Goal: Information Seeking & Learning: Learn about a topic

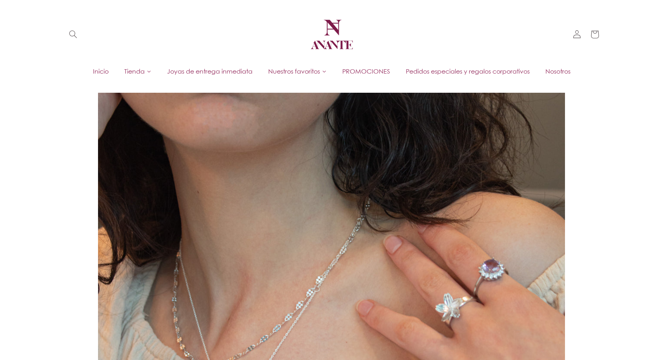
click at [136, 73] on span "Tienda" at bounding box center [134, 71] width 20 height 9
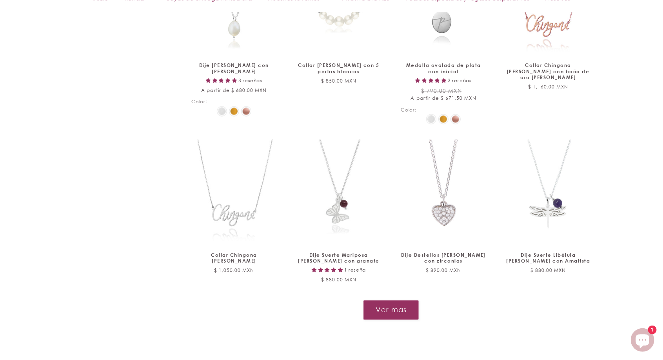
scroll to position [778, 0]
click at [397, 304] on button "Ver mas" at bounding box center [391, 308] width 56 height 19
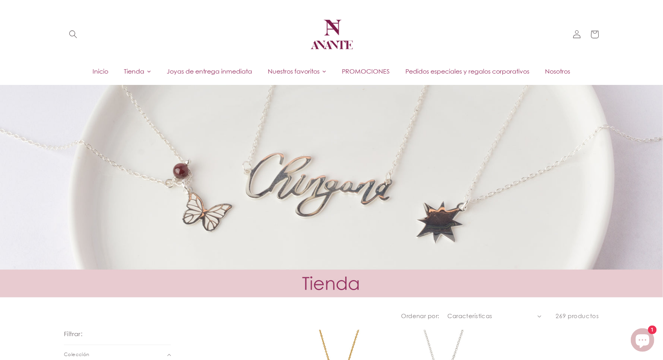
scroll to position [0, 0]
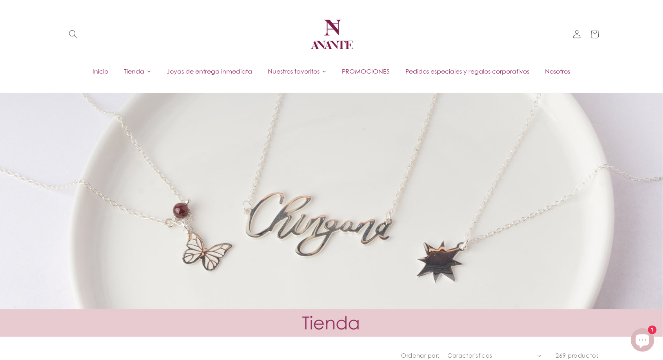
click at [74, 32] on use "Búsqueda" at bounding box center [73, 35] width 8 height 8
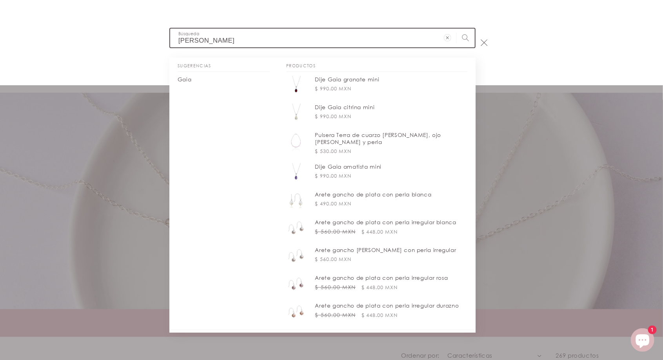
type input "gabby"
click at [456, 29] on button "Búsqueda" at bounding box center [465, 38] width 18 height 18
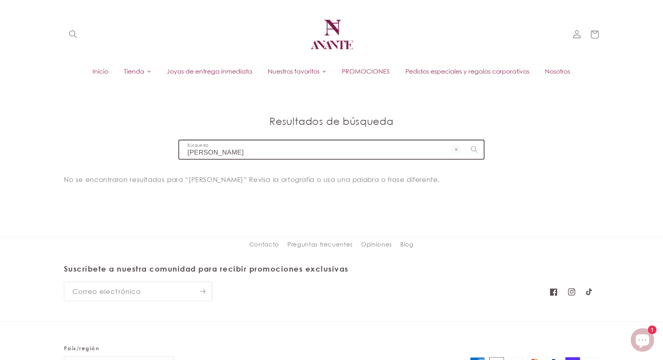
click at [372, 149] on input "[PERSON_NAME]" at bounding box center [331, 150] width 304 height 18
type input "gabb"
type input "gab"
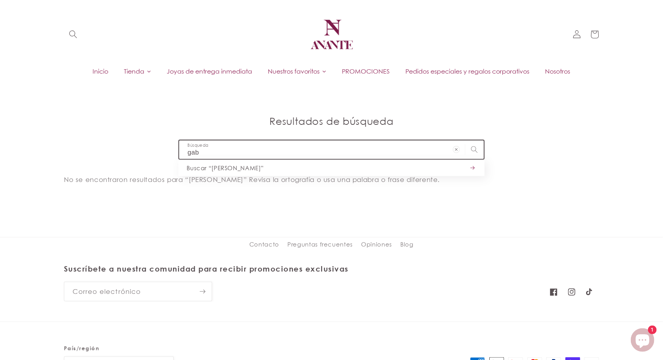
type input "gab"
click button "Buscar “gabby”" at bounding box center [331, 168] width 306 height 16
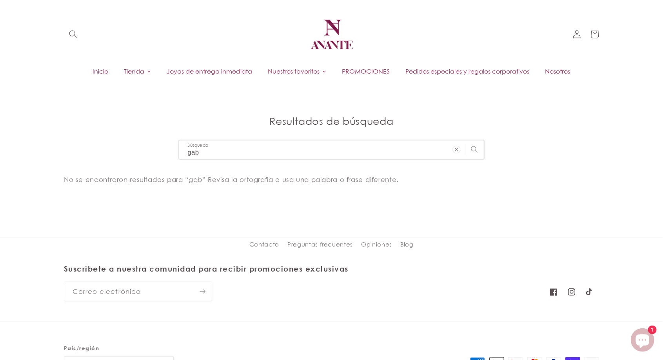
click at [454, 148] on icon "Borrar término de búsqueda" at bounding box center [456, 150] width 8 height 8
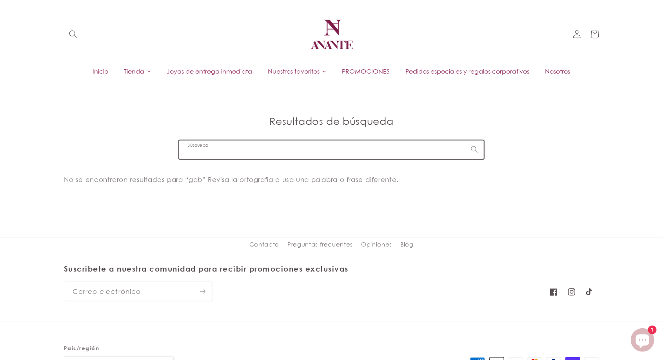
type input "a"
type input "al"
type input "alm"
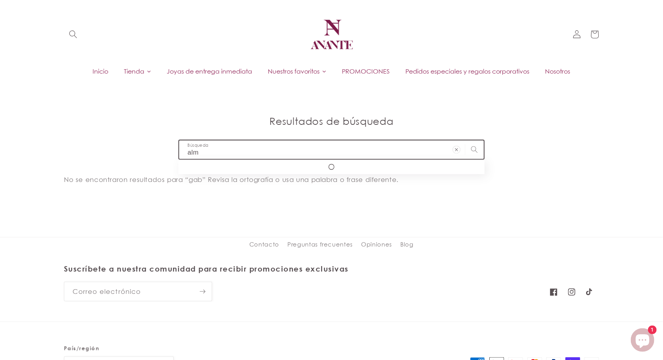
type input "alm"
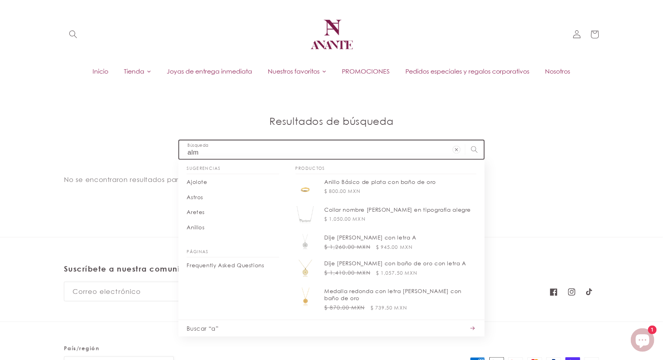
type input "alma"
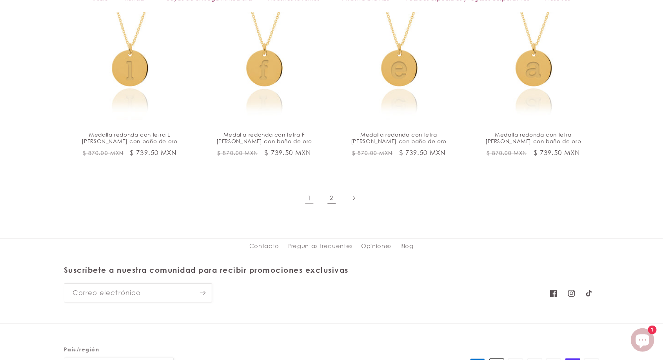
click at [331, 193] on link "2" at bounding box center [331, 198] width 18 height 18
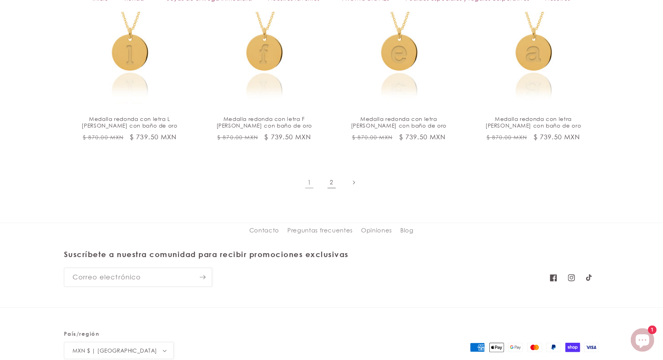
scroll to position [1428, 0]
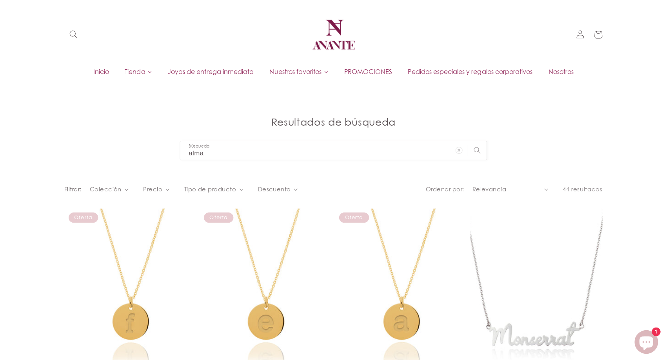
click at [147, 69] on icon at bounding box center [149, 71] width 5 height 5
click at [196, 110] on span at bounding box center [198, 113] width 10 height 10
click at [193, 109] on span at bounding box center [198, 113] width 10 height 10
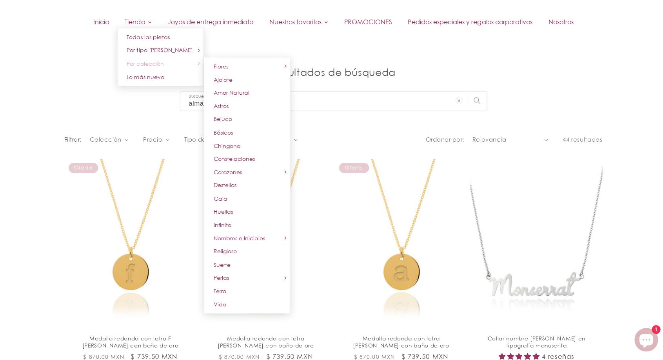
scroll to position [48, 0]
click at [279, 237] on span at bounding box center [284, 239] width 10 height 10
click at [281, 238] on icon at bounding box center [283, 238] width 5 height 5
click at [308, 242] on span "Alma" at bounding box center [306, 241] width 14 height 7
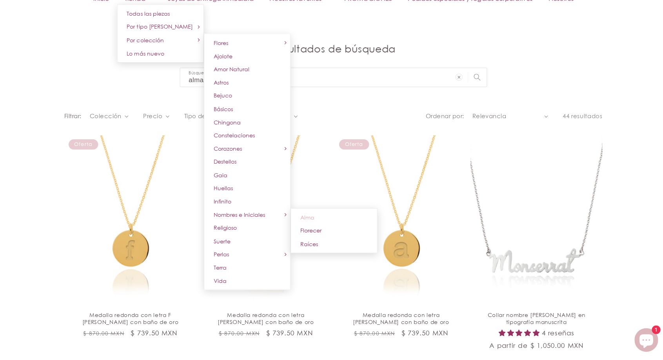
scroll to position [72, 0]
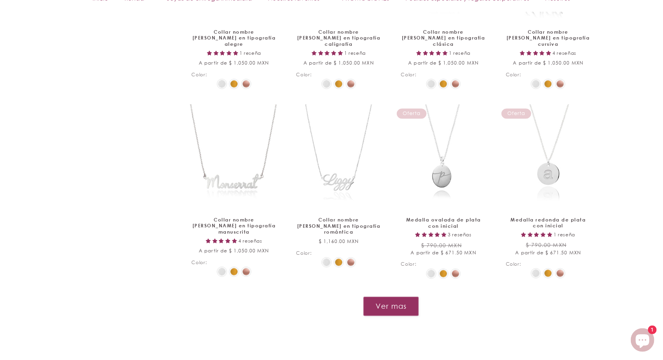
scroll to position [855, 0]
click at [391, 299] on button "Ver mas" at bounding box center [391, 306] width 56 height 19
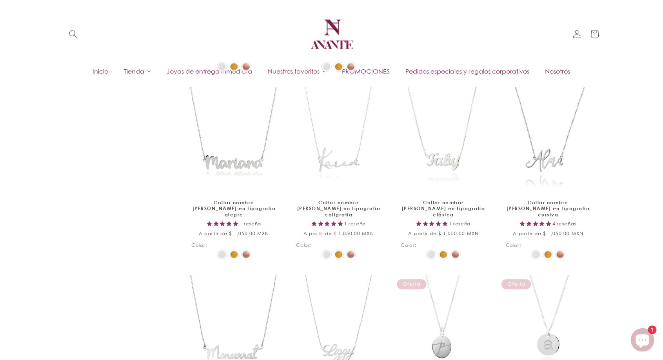
scroll to position [680, 0]
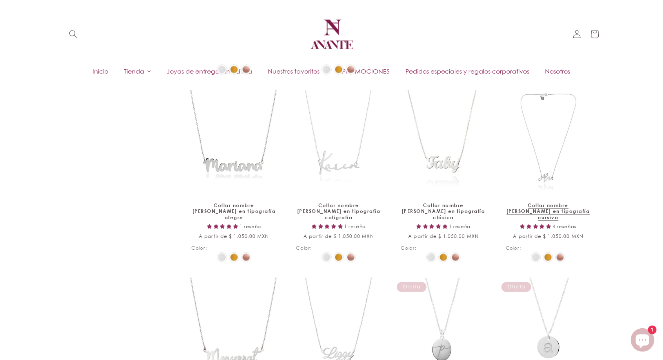
click at [542, 203] on link "Collar nombre de plata en tipografía cursiva" at bounding box center [547, 212] width 85 height 18
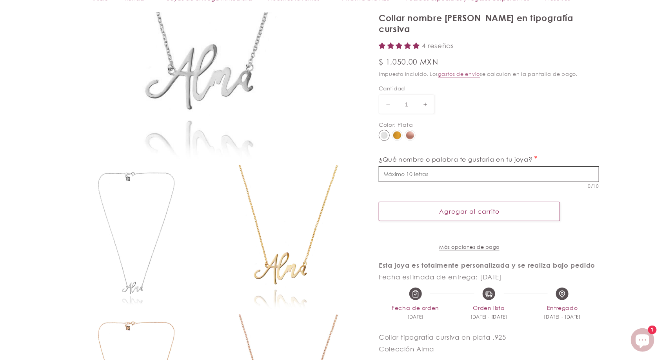
select select "{"isForProduct":true,"id":43652190077082,"title":"Plata","available":true,"pric…"
select select "{"isForProduct":false,"id":43651779035290,"title":"Plata","available":true,"pri…"
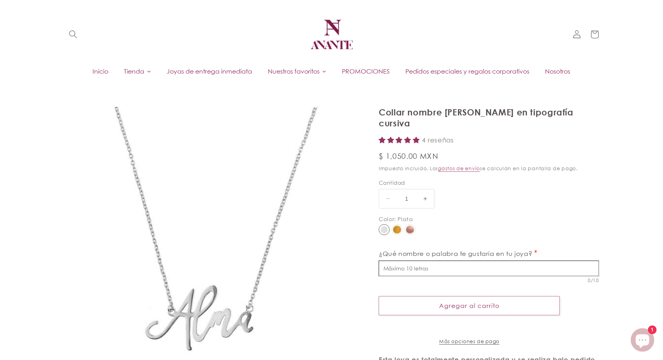
click at [147, 71] on icon at bounding box center [149, 71] width 5 height 5
click at [193, 96] on span at bounding box center [198, 100] width 10 height 10
click at [197, 97] on span at bounding box center [198, 100] width 10 height 10
click at [185, 110] on link "Por colección" at bounding box center [159, 112] width 86 height 13
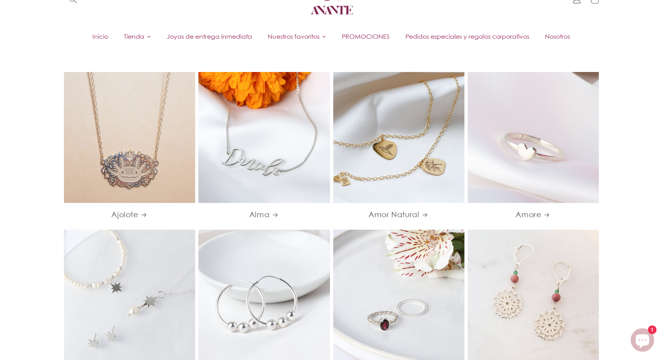
scroll to position [38, 0]
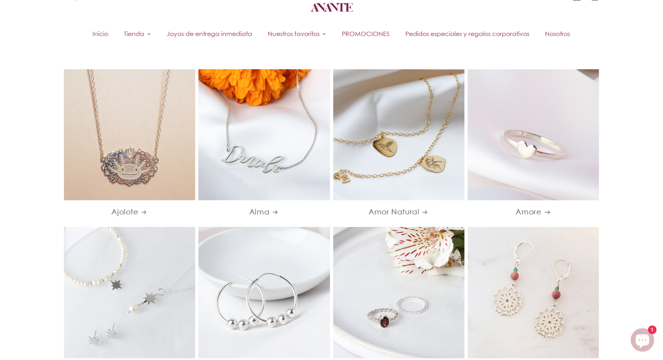
click at [537, 217] on link "Amore" at bounding box center [532, 213] width 131 height 10
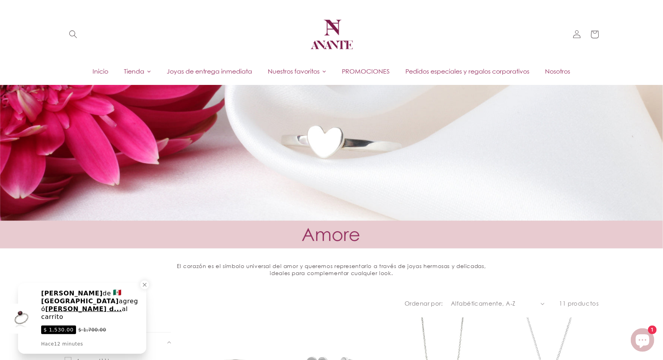
scroll to position [88, 0]
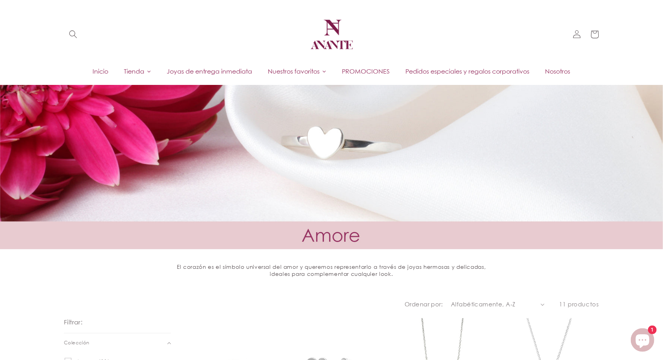
click at [147, 72] on icon at bounding box center [148, 72] width 3 height 2
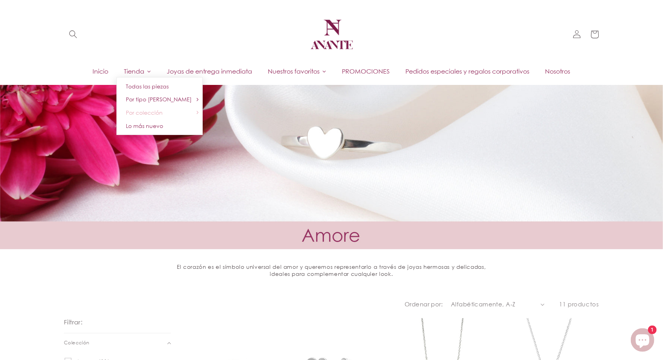
click at [197, 112] on icon at bounding box center [197, 112] width 5 height 5
click at [195, 112] on icon at bounding box center [197, 112] width 5 height 5
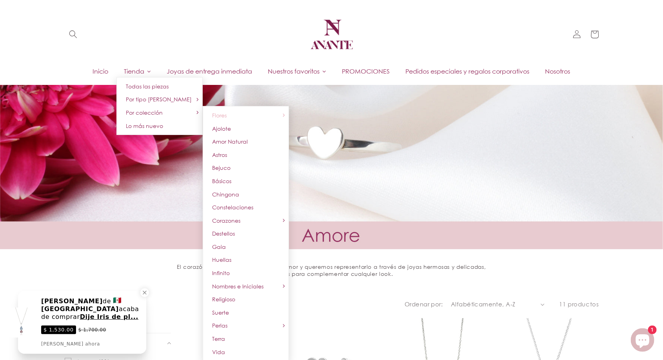
click at [279, 112] on span at bounding box center [284, 115] width 10 height 10
click at [279, 116] on span at bounding box center [284, 115] width 10 height 10
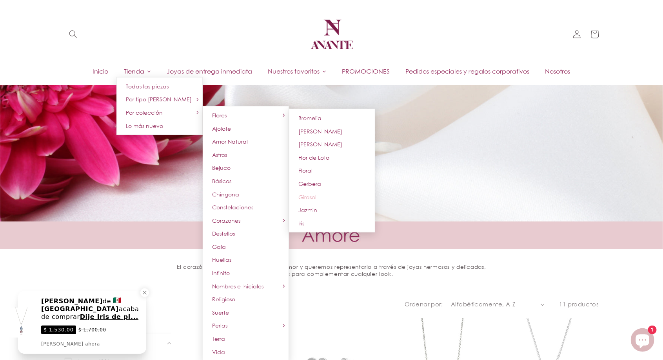
click at [313, 197] on span "Girasol" at bounding box center [308, 197] width 18 height 7
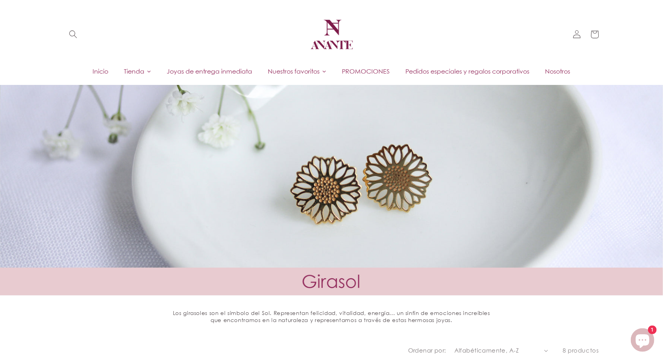
scroll to position [40, 0]
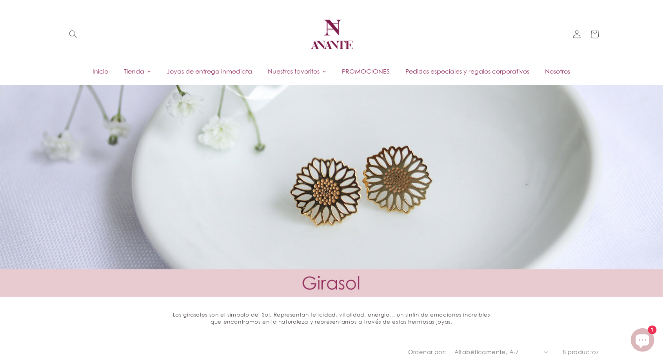
click at [147, 72] on icon at bounding box center [149, 71] width 5 height 5
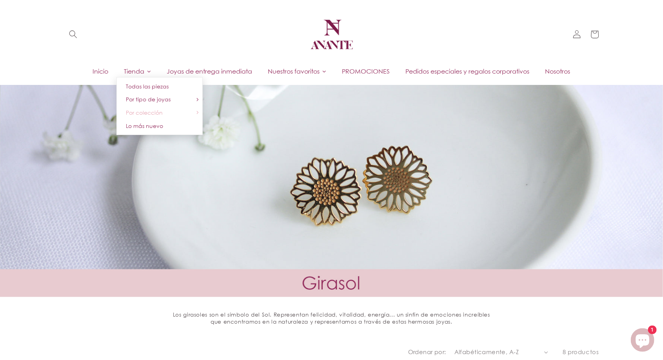
click at [195, 113] on icon at bounding box center [197, 112] width 5 height 5
click at [193, 112] on span at bounding box center [198, 113] width 10 height 10
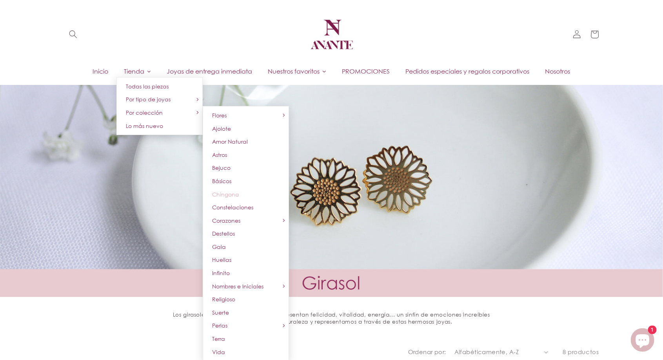
click at [247, 199] on link "Chingona" at bounding box center [246, 194] width 86 height 13
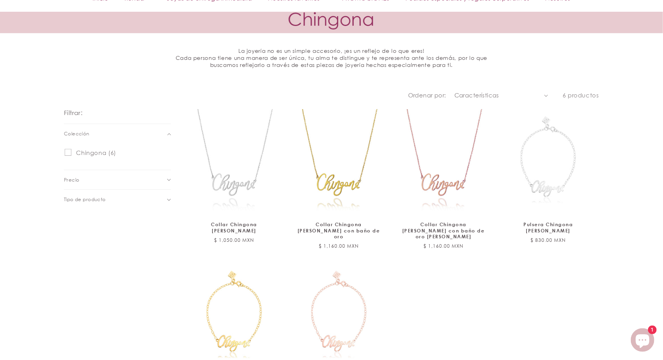
scroll to position [308, 0]
